Goal: Navigation & Orientation: Find specific page/section

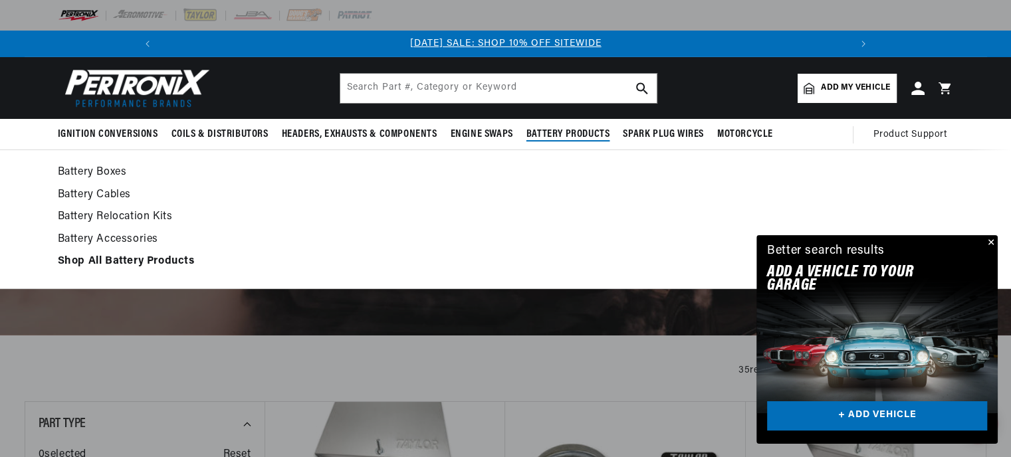
click at [86, 172] on link "Battery Boxes" at bounding box center [506, 173] width 896 height 19
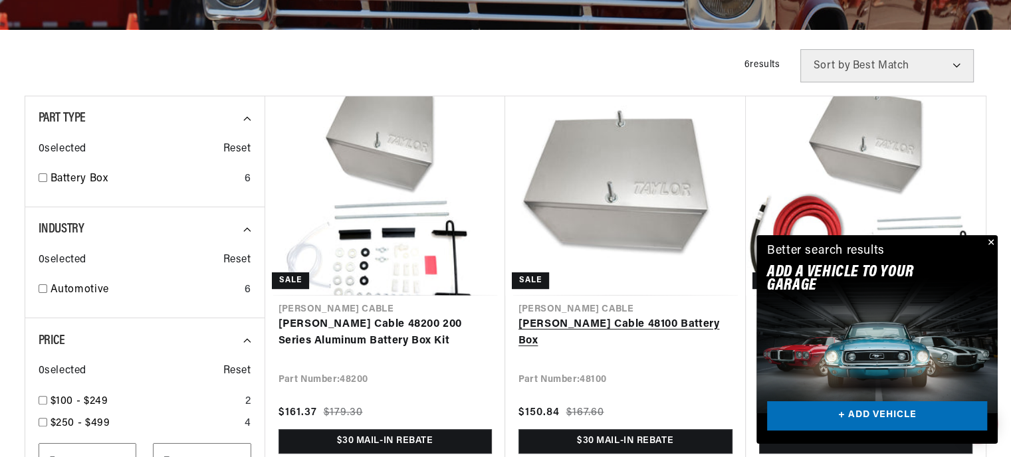
scroll to position [399, 0]
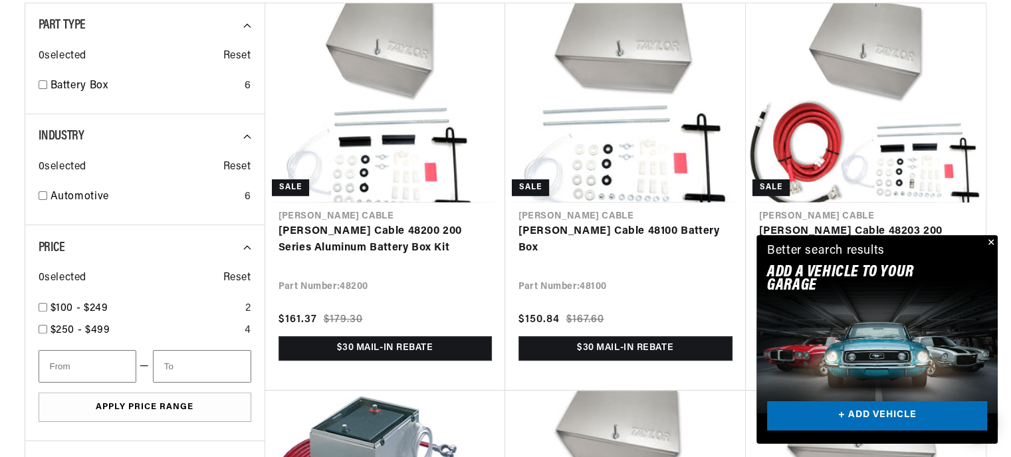
click at [991, 243] on button "Close" at bounding box center [990, 243] width 16 height 16
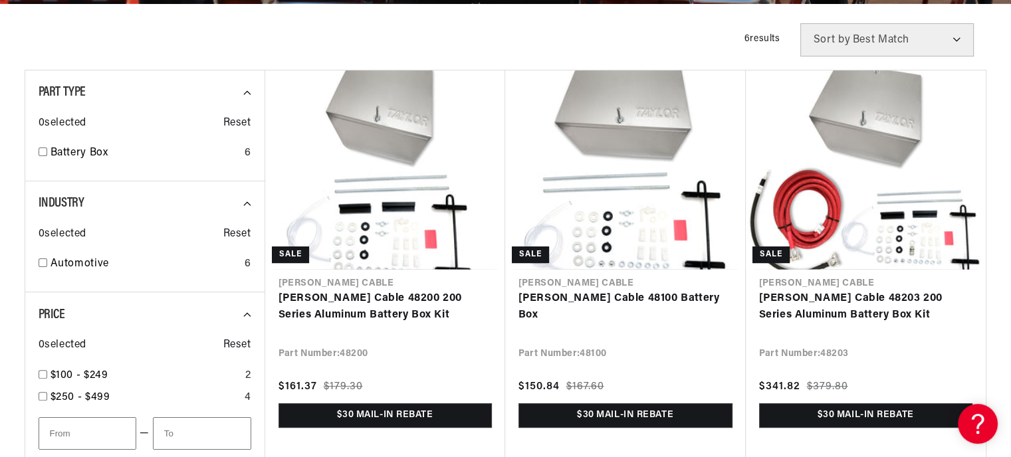
scroll to position [332, 0]
